Goal: Task Accomplishment & Management: Manage account settings

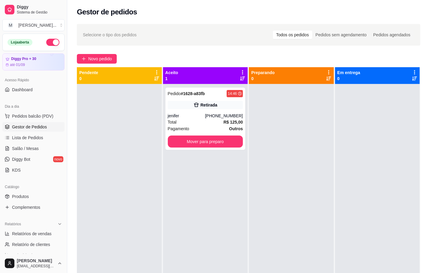
click at [225, 256] on div "Pedido # 1628-a83fb 14:46 Retirada jenifer [PHONE_NUMBER] Total R$ 125,00 Pagam…" at bounding box center [205, 220] width 85 height 273
click at [22, 145] on link "Salão / Mesas" at bounding box center [33, 149] width 62 height 10
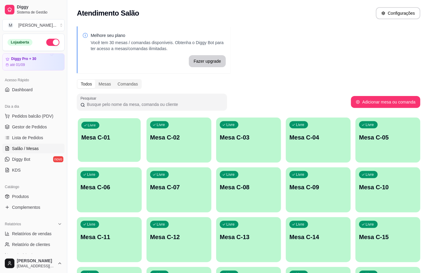
click at [128, 132] on div "Livre Mesa C-01" at bounding box center [109, 136] width 63 height 37
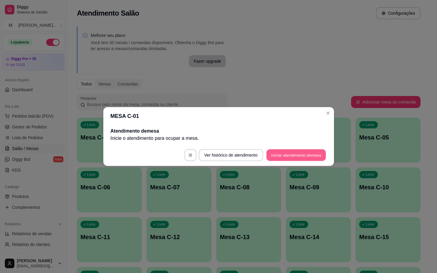
click at [299, 158] on button "Iniciar atendimento de mesa" at bounding box center [295, 155] width 59 height 12
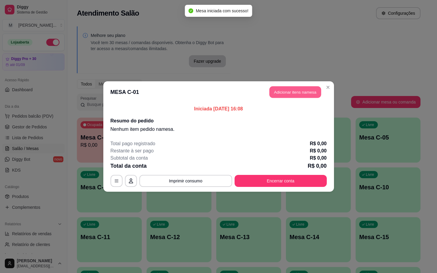
click at [283, 88] on button "Adicionar itens na mesa" at bounding box center [295, 92] width 52 height 12
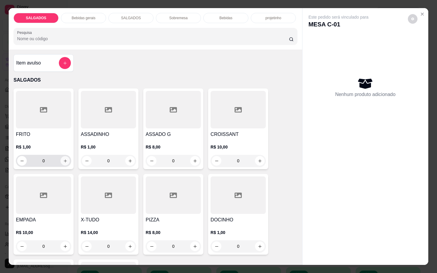
click at [63, 159] on icon "increase-product-quantity" at bounding box center [65, 161] width 5 height 5
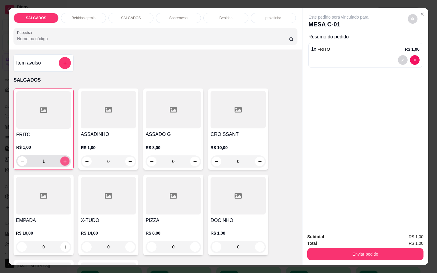
click at [63, 159] on icon "increase-product-quantity" at bounding box center [65, 161] width 5 height 5
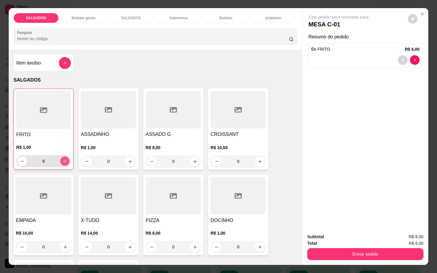
click at [63, 159] on icon "increase-product-quantity" at bounding box center [65, 161] width 5 height 5
type input "10"
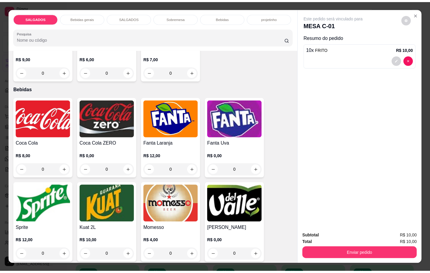
scroll to position [1125, 0]
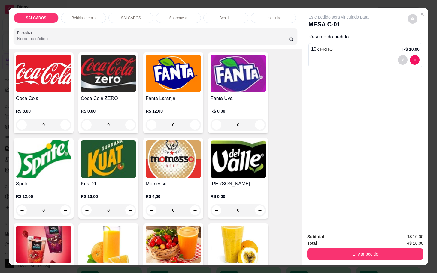
click at [46, 152] on img at bounding box center [43, 159] width 55 height 38
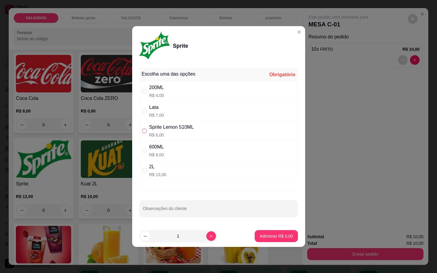
click at [144, 131] on input "" at bounding box center [144, 130] width 5 height 5
radio input "true"
click at [145, 151] on input "" at bounding box center [144, 150] width 5 height 5
radio input "true"
click at [148, 128] on div "" at bounding box center [145, 131] width 7 height 7
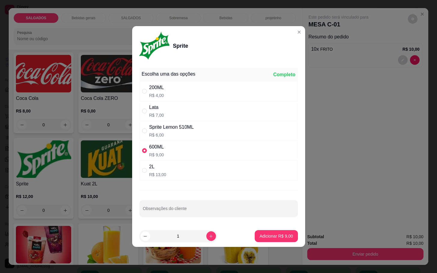
radio input "true"
radio input "false"
click at [267, 236] on p "Adicionar R$ 6,00" at bounding box center [275, 236] width 33 height 6
type input "1"
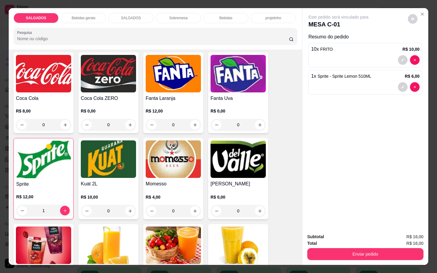
click at [53, 108] on p "R$ 8,00" at bounding box center [43, 111] width 55 height 6
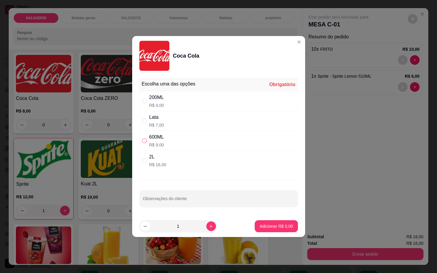
click at [146, 143] on input "" at bounding box center [144, 140] width 5 height 5
radio input "true"
click at [267, 227] on p "Adicionar R$ 9,00" at bounding box center [276, 226] width 32 height 6
type input "1"
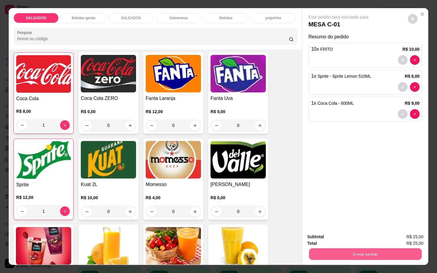
click at [338, 253] on button "Enviar pedido" at bounding box center [365, 254] width 113 height 12
click at [345, 235] on button "Não registrar e enviar pedido" at bounding box center [344, 235] width 61 height 11
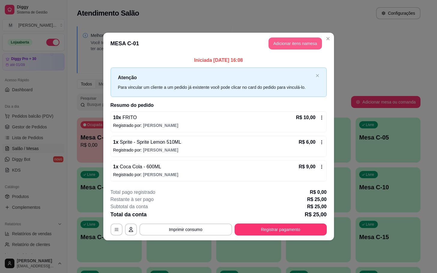
click at [312, 42] on button "Adicionar itens na mesa" at bounding box center [294, 44] width 53 height 12
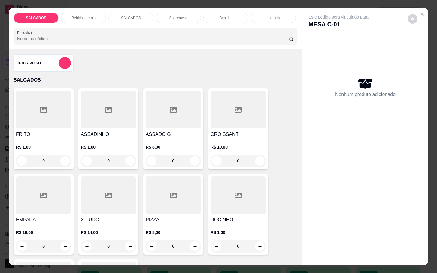
drag, startPoint x: 53, startPoint y: 161, endPoint x: 14, endPoint y: 168, distance: 40.4
click at [14, 168] on div "FRITO R$ 1,00 0 ASSADINHO R$ 1,00 0 ASSADO G R$ 8,00 0 CROISSANT R$ 10,00 0 EMP…" at bounding box center [156, 215] width 284 height 252
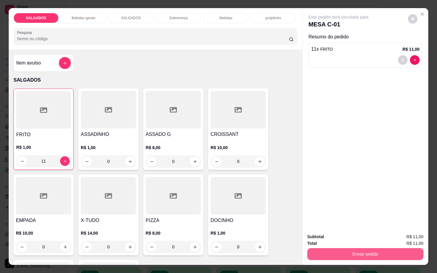
type input "11"
click at [342, 249] on button "Enviar pedido" at bounding box center [365, 254] width 116 height 12
click at [340, 238] on button "Não registrar e enviar pedido" at bounding box center [344, 235] width 61 height 11
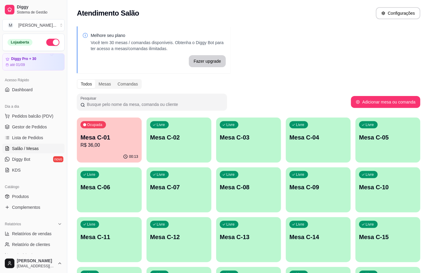
click at [262, 151] on div "Livre Mesa C-03" at bounding box center [248, 137] width 65 height 38
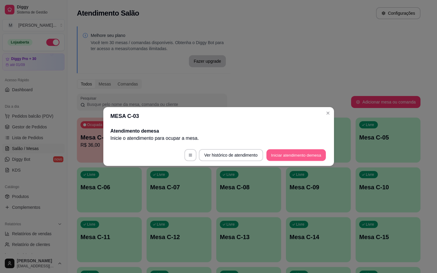
click at [289, 153] on button "Iniciar atendimento de mesa" at bounding box center [295, 155] width 59 height 12
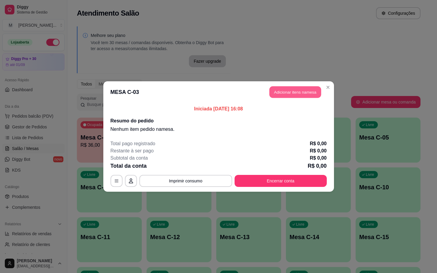
click at [284, 90] on button "Adicionar itens na mesa" at bounding box center [295, 92] width 52 height 12
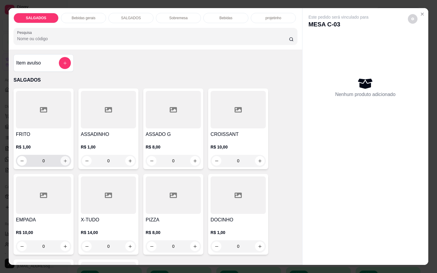
click at [63, 156] on button "increase-product-quantity" at bounding box center [65, 160] width 9 height 9
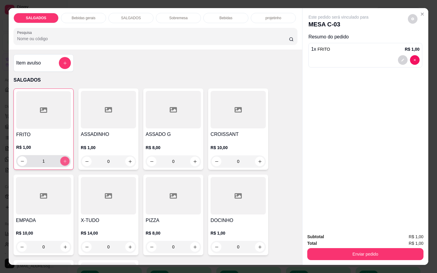
click at [63, 157] on button "increase-product-quantity" at bounding box center [64, 161] width 9 height 9
click at [62, 157] on button "increase-product-quantity" at bounding box center [64, 161] width 9 height 9
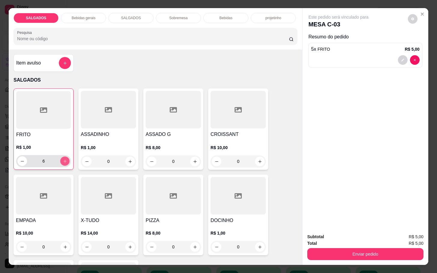
click at [62, 157] on button "increase-product-quantity" at bounding box center [64, 161] width 9 height 9
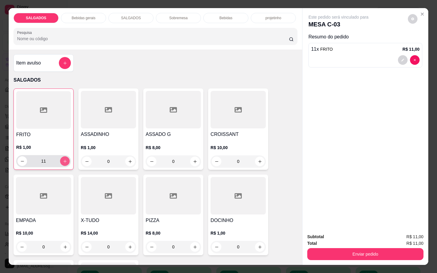
click at [62, 156] on button "increase-product-quantity" at bounding box center [65, 161] width 10 height 10
click at [62, 157] on button "increase-product-quantity" at bounding box center [64, 161] width 9 height 9
click at [62, 156] on button "increase-product-quantity" at bounding box center [65, 161] width 10 height 10
click at [62, 157] on button "increase-product-quantity" at bounding box center [64, 161] width 9 height 9
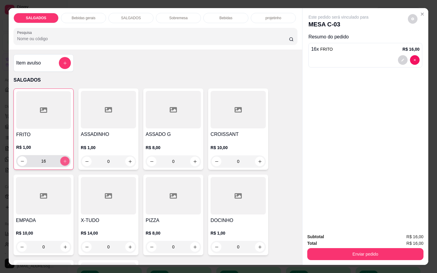
click at [62, 157] on button "increase-product-quantity" at bounding box center [64, 161] width 9 height 9
click at [62, 156] on button "increase-product-quantity" at bounding box center [65, 161] width 10 height 10
type input "19"
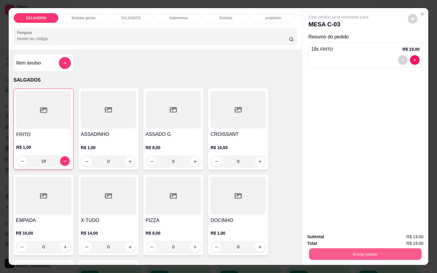
click at [338, 248] on button "Enviar pedido" at bounding box center [365, 254] width 113 height 12
click at [347, 231] on button "Não registrar e enviar pedido" at bounding box center [344, 235] width 61 height 11
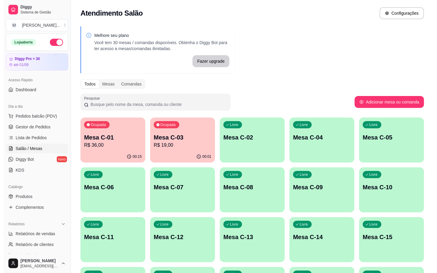
scroll to position [135, 0]
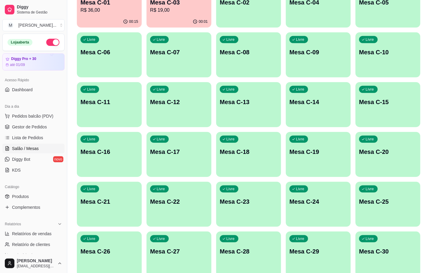
click at [312, 107] on div "Livre Mesa C-14" at bounding box center [318, 101] width 65 height 38
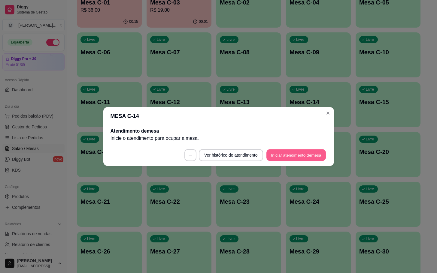
click at [291, 152] on button "Iniciar atendimento de mesa" at bounding box center [295, 155] width 59 height 12
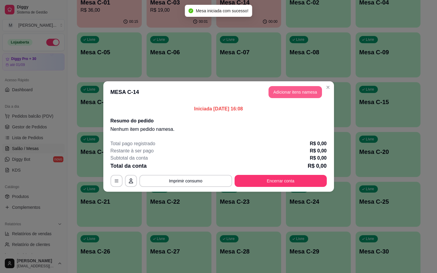
click at [294, 95] on button "Adicionar itens na mesa" at bounding box center [294, 92] width 53 height 12
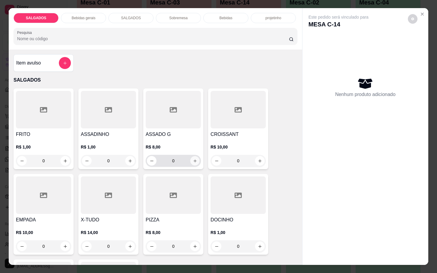
click at [193, 159] on icon "increase-product-quantity" at bounding box center [195, 161] width 5 height 5
type input "1"
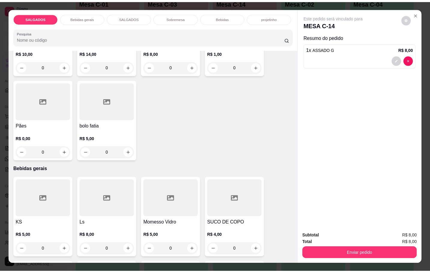
scroll to position [225, 0]
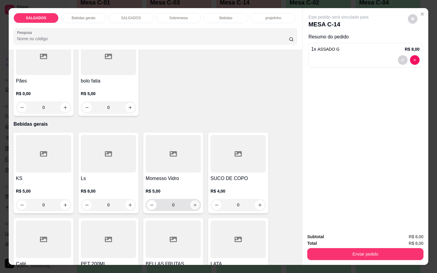
click at [193, 203] on icon "increase-product-quantity" at bounding box center [195, 205] width 5 height 5
type input "1"
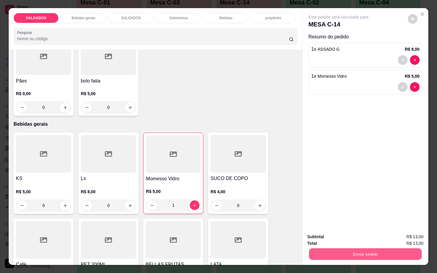
click at [343, 254] on button "Enviar pedido" at bounding box center [365, 254] width 113 height 12
click at [343, 236] on button "Não registrar e enviar pedido" at bounding box center [344, 235] width 61 height 11
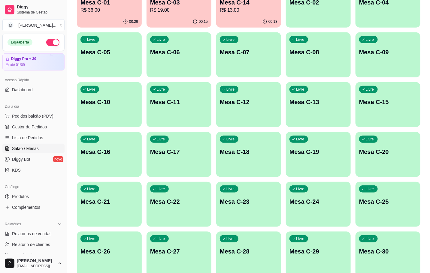
click at [104, 13] on p "R$ 36,00" at bounding box center [109, 10] width 58 height 7
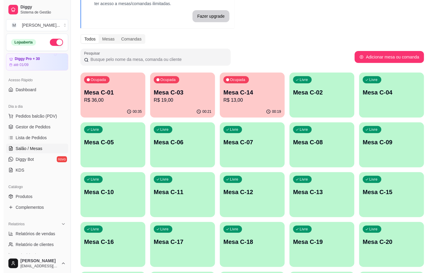
scroll to position [0, 0]
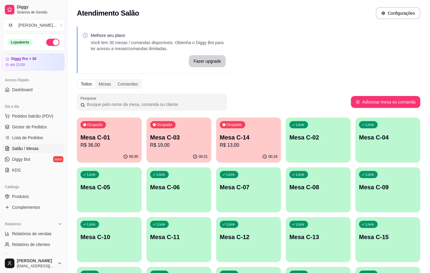
click at [233, 144] on p "R$ 13,00" at bounding box center [249, 145] width 58 height 7
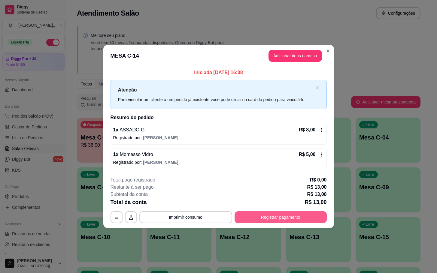
click at [282, 221] on button "Registrar pagamento" at bounding box center [280, 217] width 92 height 12
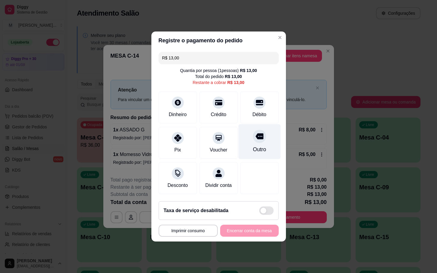
click at [255, 146] on div "Outro" at bounding box center [258, 150] width 13 height 8
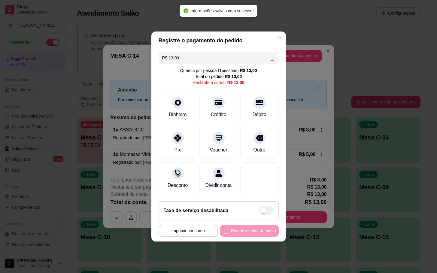
type input "R$ 0,00"
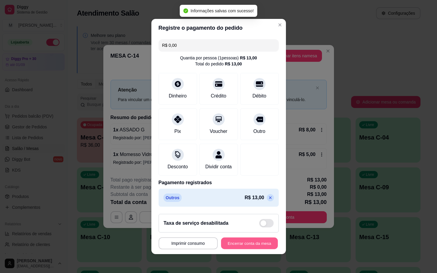
click at [241, 249] on button "Encerrar conta da mesa" at bounding box center [249, 244] width 57 height 12
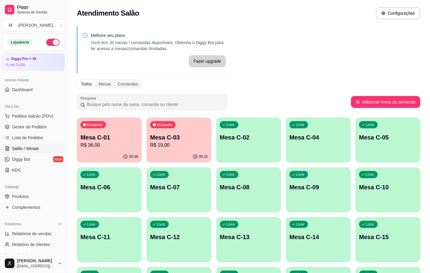
click at [161, 151] on button "Ocupada Mesa C-03 R$ 19,00 00:22" at bounding box center [178, 140] width 65 height 45
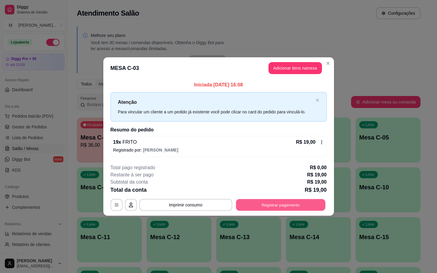
click at [265, 201] on button "Registrar pagamento" at bounding box center [280, 205] width 89 height 12
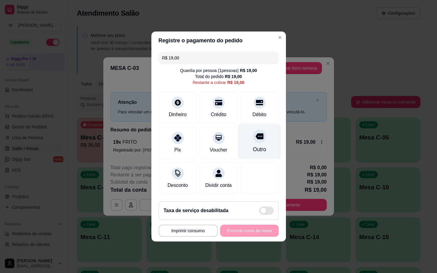
click at [252, 140] on div "Outro" at bounding box center [259, 141] width 42 height 35
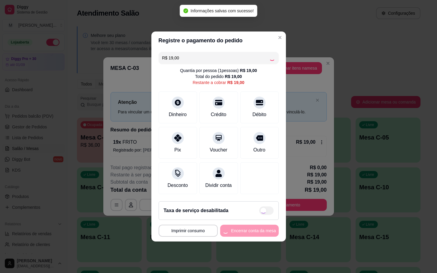
type input "R$ 0,00"
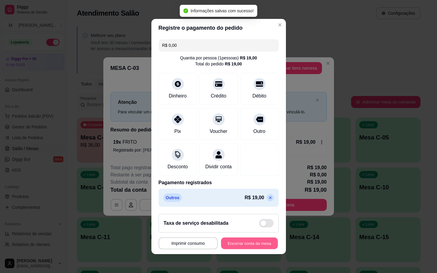
click at [231, 249] on button "Encerrar conta da mesa" at bounding box center [249, 244] width 57 height 12
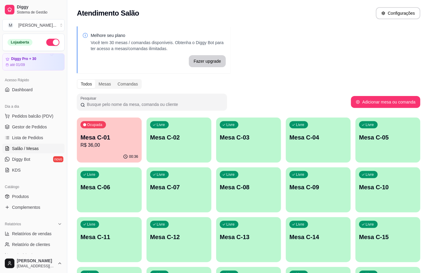
click at [123, 147] on p "R$ 36,00" at bounding box center [109, 145] width 58 height 7
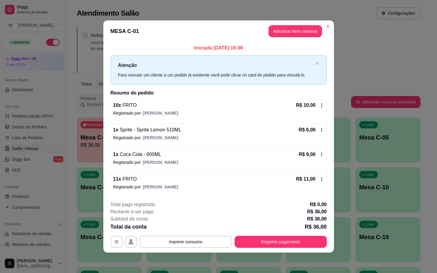
click at [272, 250] on footer "**********" at bounding box center [218, 224] width 230 height 56
click at [269, 241] on button "Registrar pagamento" at bounding box center [280, 242] width 89 height 12
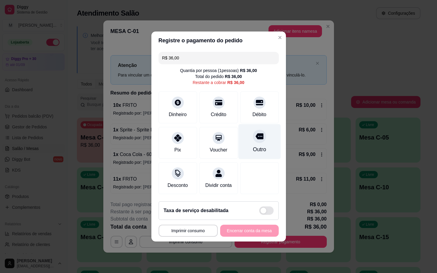
click at [263, 138] on div "Outro" at bounding box center [259, 141] width 42 height 35
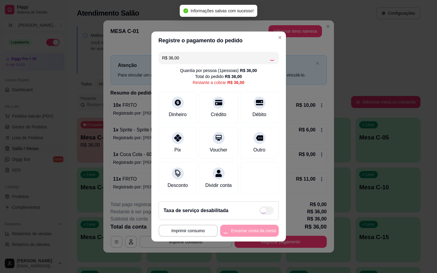
type input "R$ 0,00"
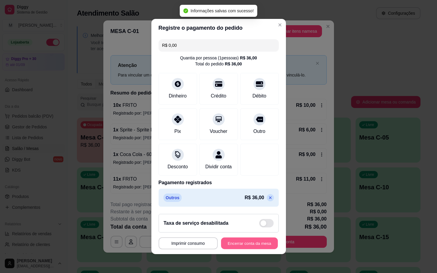
click at [239, 246] on button "Encerrar conta da mesa" at bounding box center [249, 244] width 57 height 12
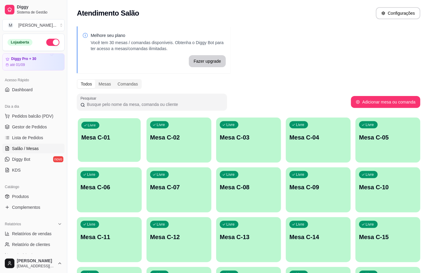
click at [106, 146] on div "Livre Mesa C-01" at bounding box center [109, 136] width 63 height 37
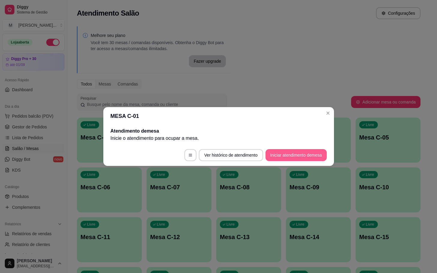
click at [285, 152] on button "Iniciar atendimento de mesa" at bounding box center [295, 155] width 61 height 12
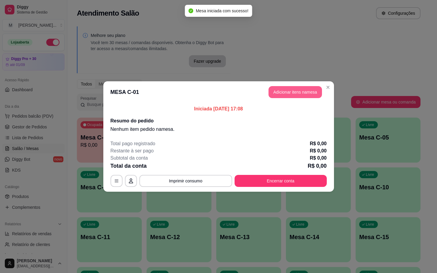
click at [281, 87] on button "Adicionar itens na mesa" at bounding box center [294, 92] width 53 height 12
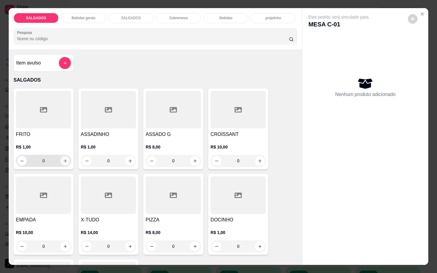
click at [61, 156] on button "increase-product-quantity" at bounding box center [65, 161] width 10 height 10
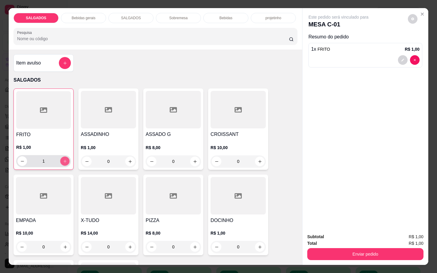
click at [62, 157] on button "increase-product-quantity" at bounding box center [64, 161] width 9 height 9
type input "4"
click at [125, 159] on button "increase-product-quantity" at bounding box center [130, 162] width 10 height 10
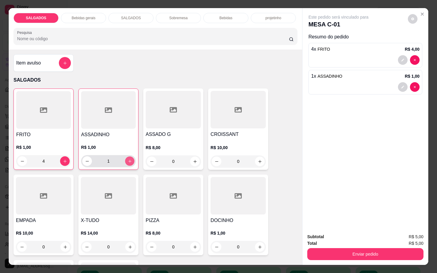
click at [128, 159] on icon "increase-product-quantity" at bounding box center [130, 161] width 5 height 5
type input "3"
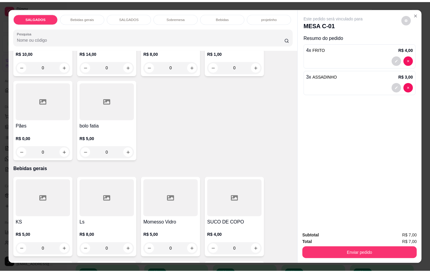
scroll to position [270, 0]
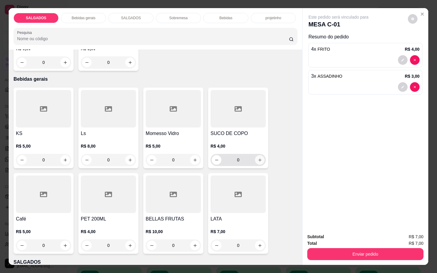
click at [248, 157] on input "0" at bounding box center [238, 160] width 34 height 12
click at [256, 160] on button "increase-product-quantity" at bounding box center [260, 160] width 10 height 10
type input "1"
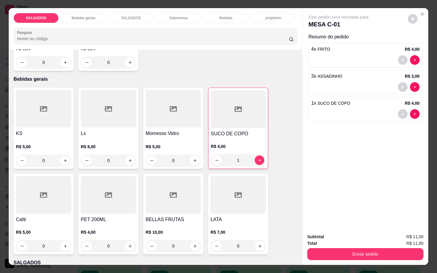
click at [364, 247] on div "Enviar pedido" at bounding box center [365, 254] width 116 height 14
click at [363, 248] on button "Enviar pedido" at bounding box center [365, 254] width 116 height 12
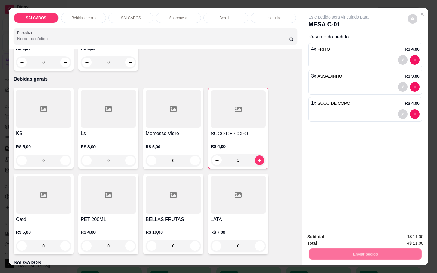
click at [356, 236] on button "Não registrar e enviar pedido" at bounding box center [344, 235] width 62 height 11
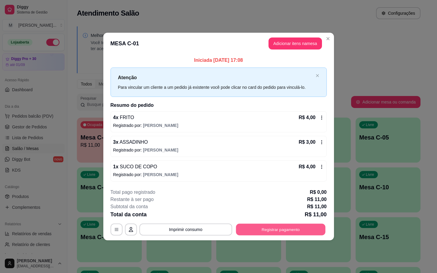
click at [282, 229] on button "Registrar pagamento" at bounding box center [280, 230] width 89 height 12
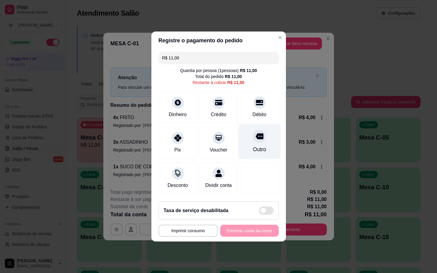
click at [255, 149] on div "Outro" at bounding box center [258, 150] width 13 height 8
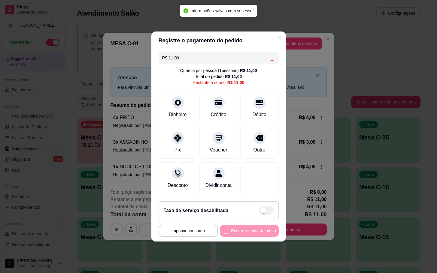
type input "R$ 0,00"
